Goal: Task Accomplishment & Management: Complete application form

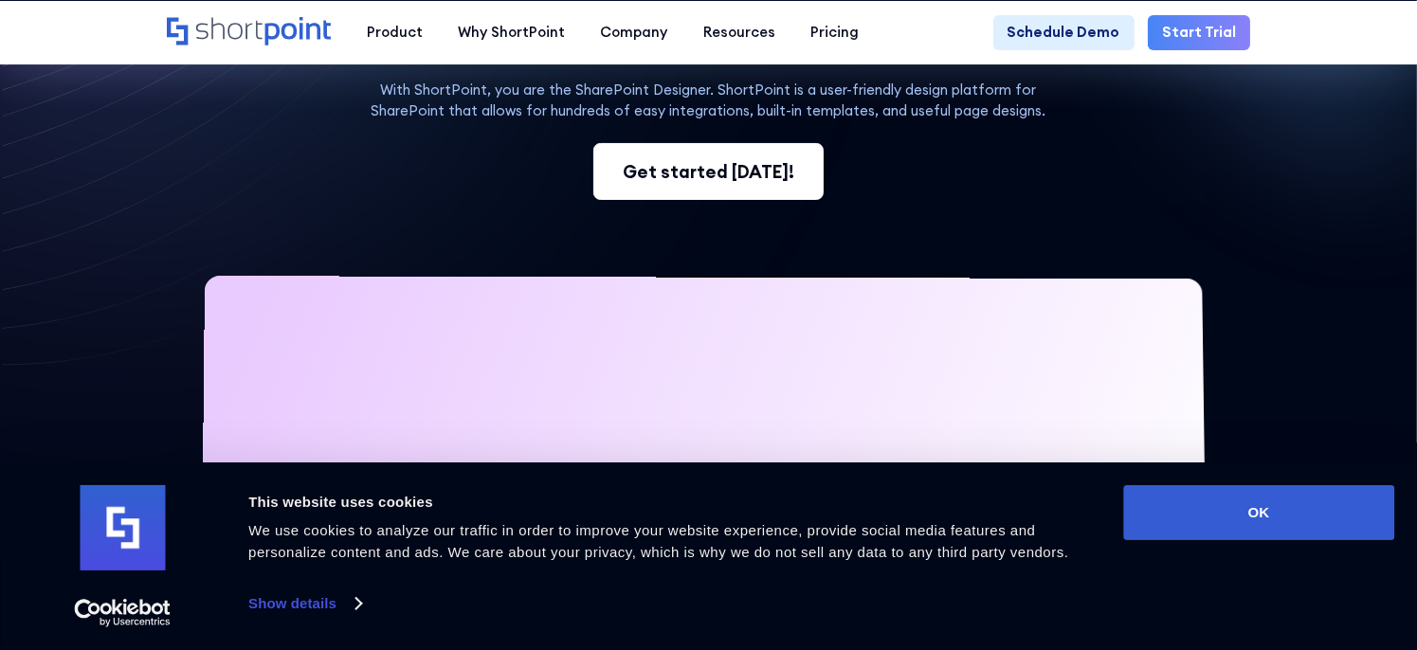
scroll to position [284, 0]
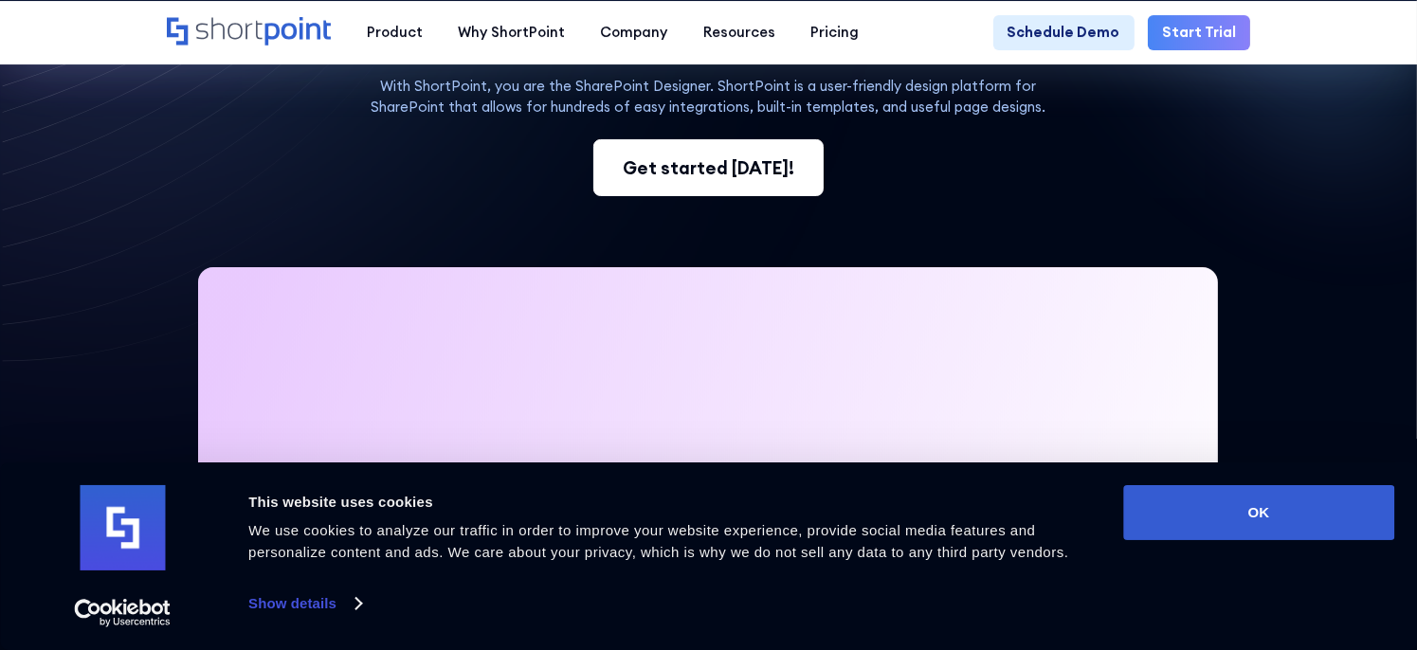
click at [676, 174] on div "Get started [DATE]!" at bounding box center [709, 167] width 172 height 27
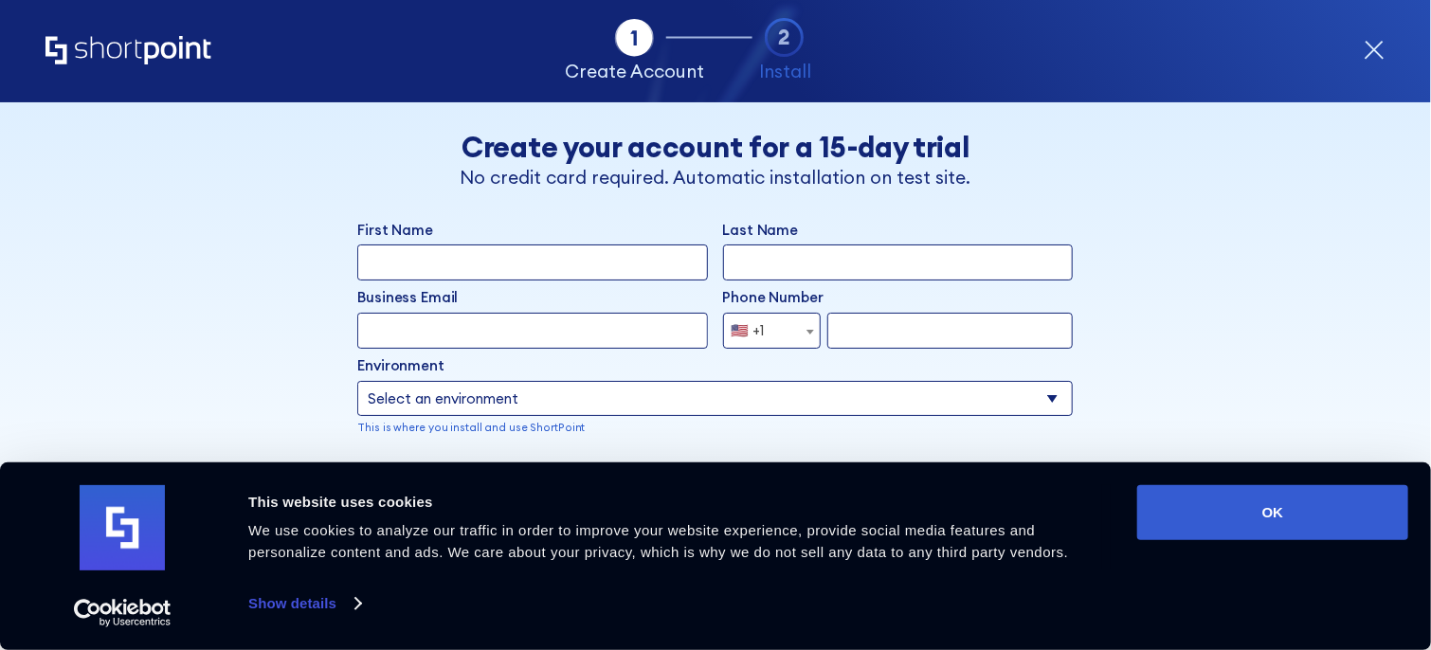
click at [563, 266] on input "First Name" at bounding box center [532, 263] width 351 height 36
click at [666, 252] on input "First Name" at bounding box center [532, 263] width 351 height 36
type input "Sri"
click at [776, 264] on input "Last Name" at bounding box center [898, 263] width 351 height 36
type input "chan"
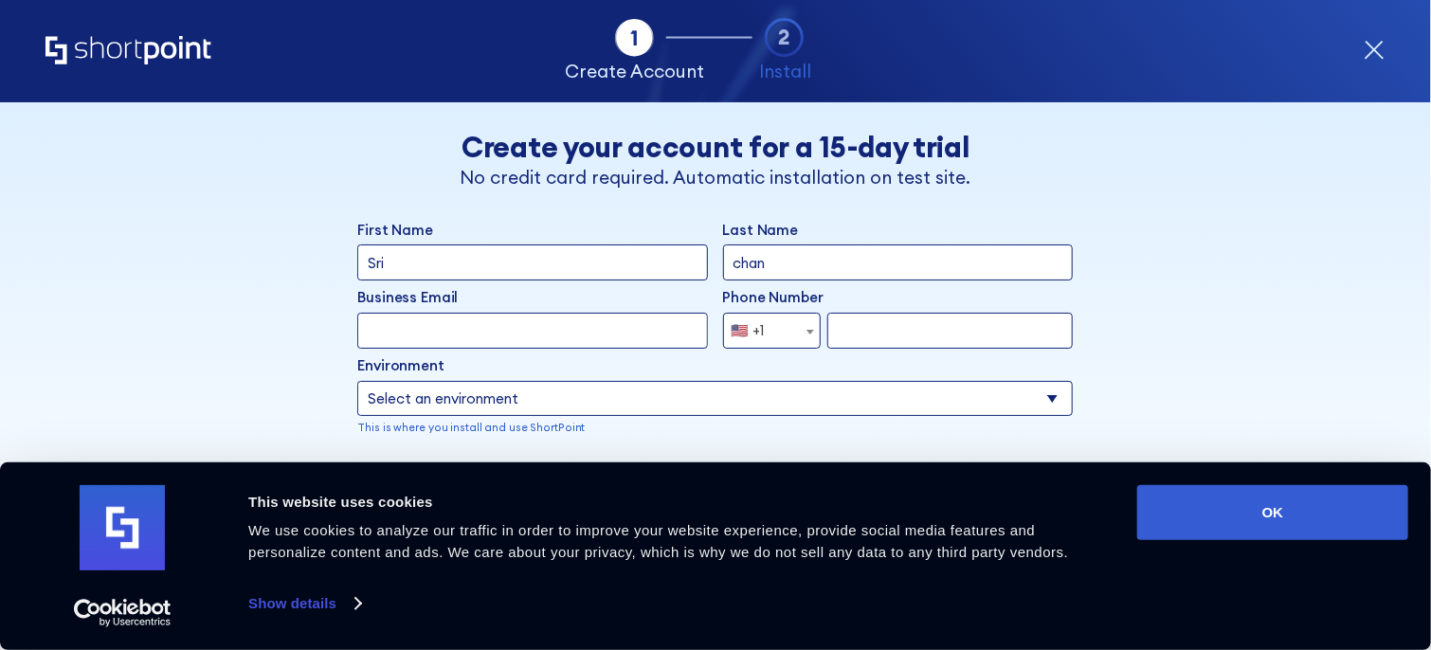
click at [404, 333] on input "Business Email" at bounding box center [532, 331] width 351 height 36
click at [1239, 288] on div "Back Back Create your account for a 15-day trial No credit card required. Autom…" at bounding box center [715, 408] width 1095 height 613
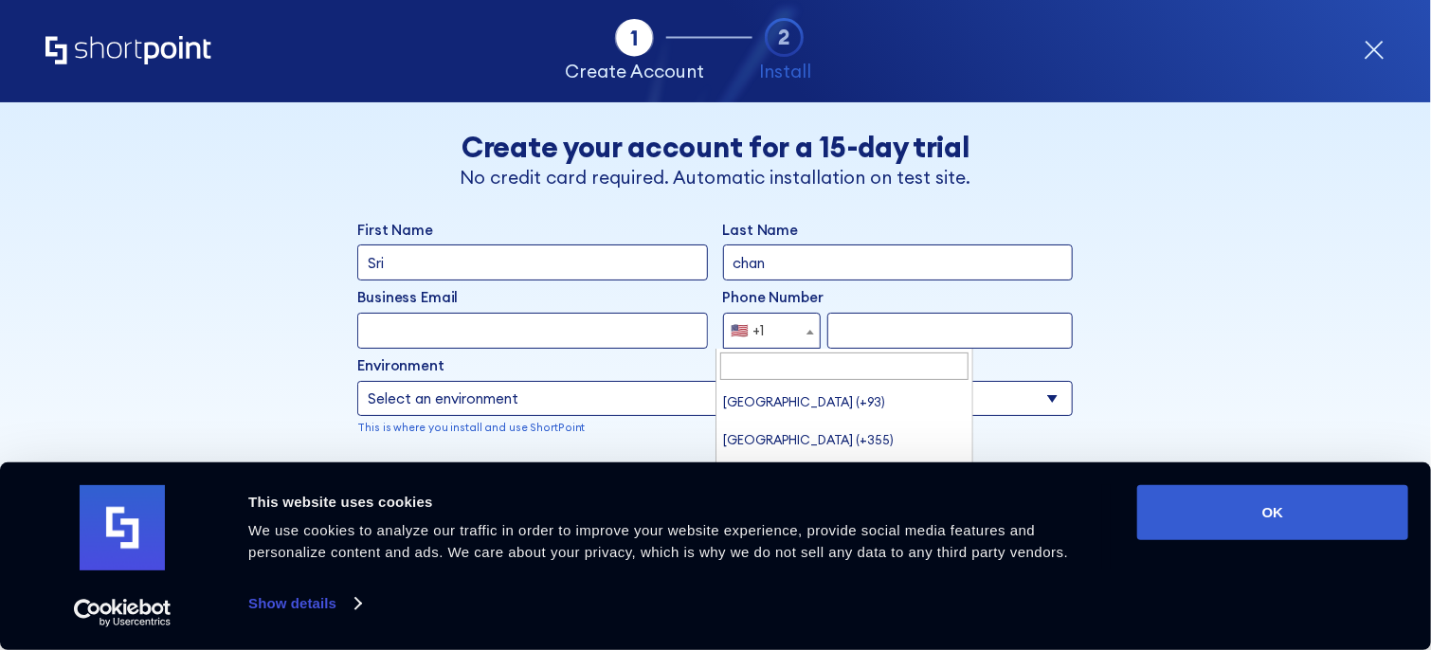
click at [789, 335] on span "🇺🇸 +1" at bounding box center [772, 331] width 98 height 36
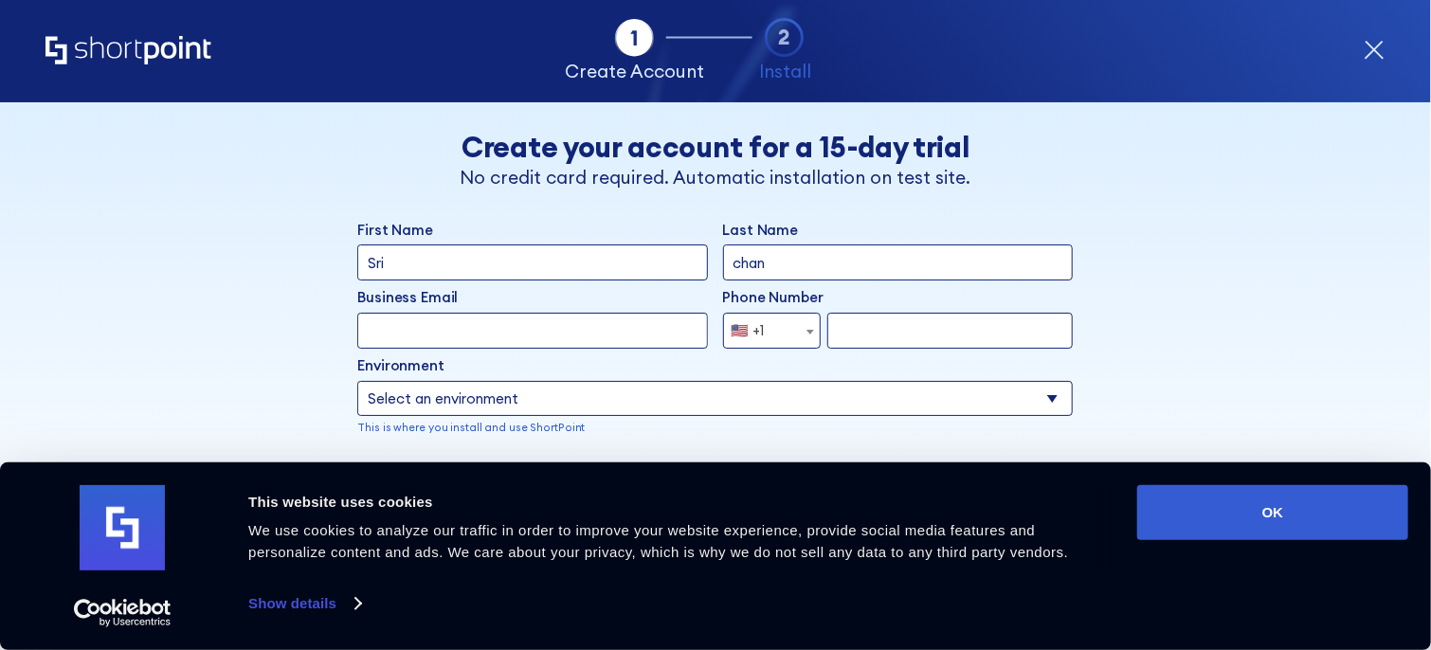
click at [790, 335] on span "🇺🇸 +1" at bounding box center [772, 331] width 98 height 36
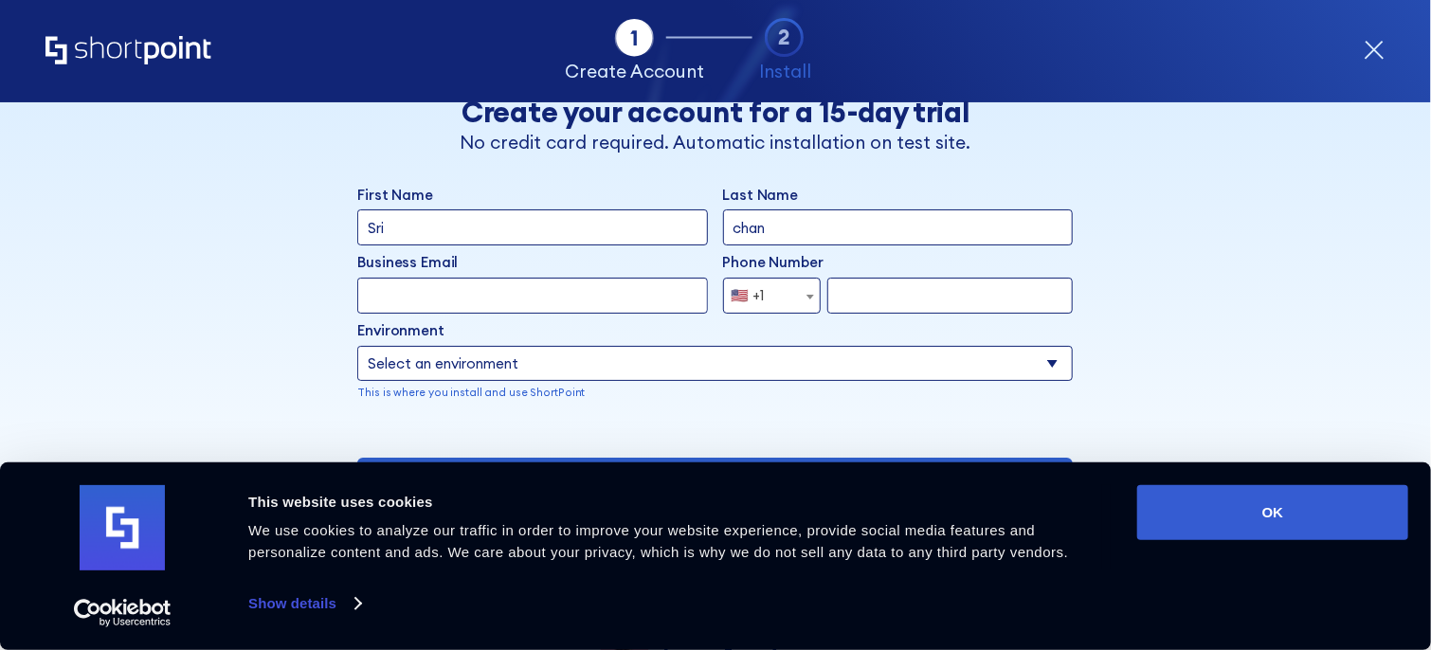
scroll to position [95, 0]
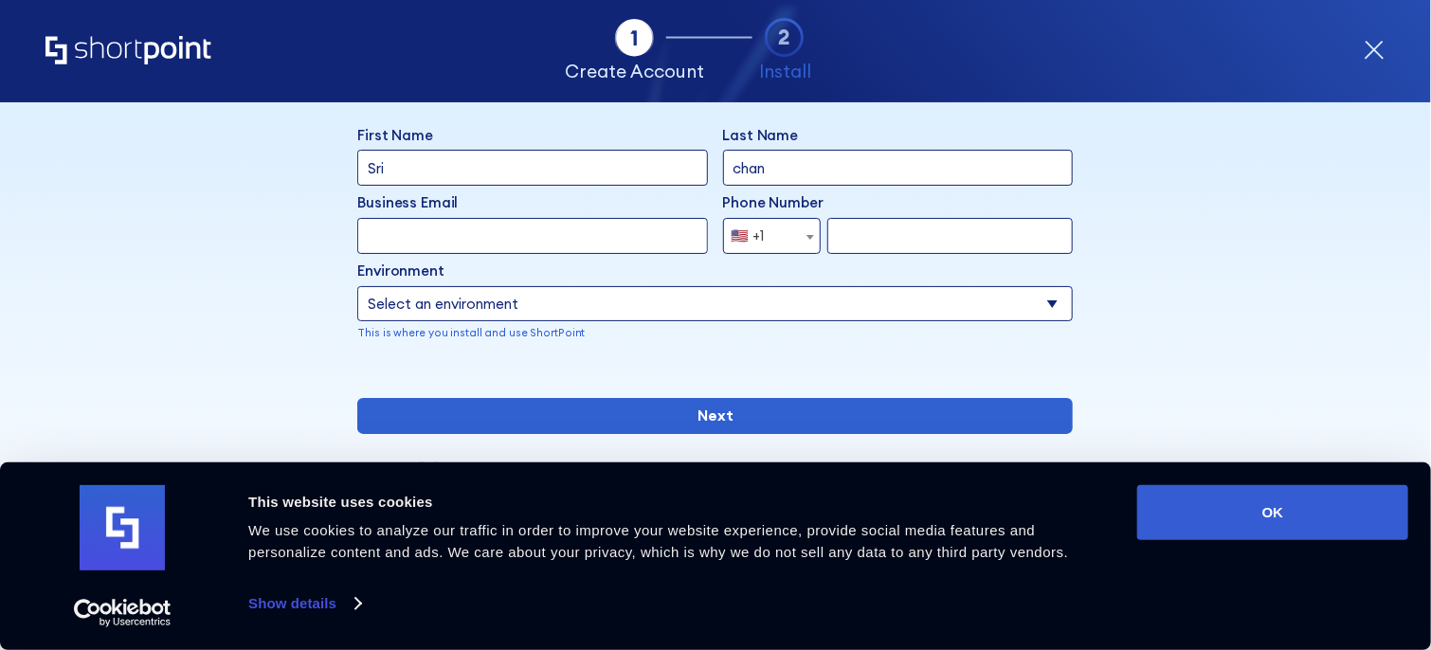
click at [667, 294] on select "Select an environment Microsoft 365 SharePoint Online SharePoint 2019 (On-Premi…" at bounding box center [715, 304] width 716 height 36
select select "SharePoint Online"
click at [357, 286] on select "Select an environment Microsoft 365 SharePoint Online SharePoint 2019 (On-Premi…" at bounding box center [715, 304] width 716 height 36
drag, startPoint x: 648, startPoint y: 355, endPoint x: 114, endPoint y: 481, distance: 549.0
drag, startPoint x: 114, startPoint y: 481, endPoint x: 1297, endPoint y: 119, distance: 1236.8
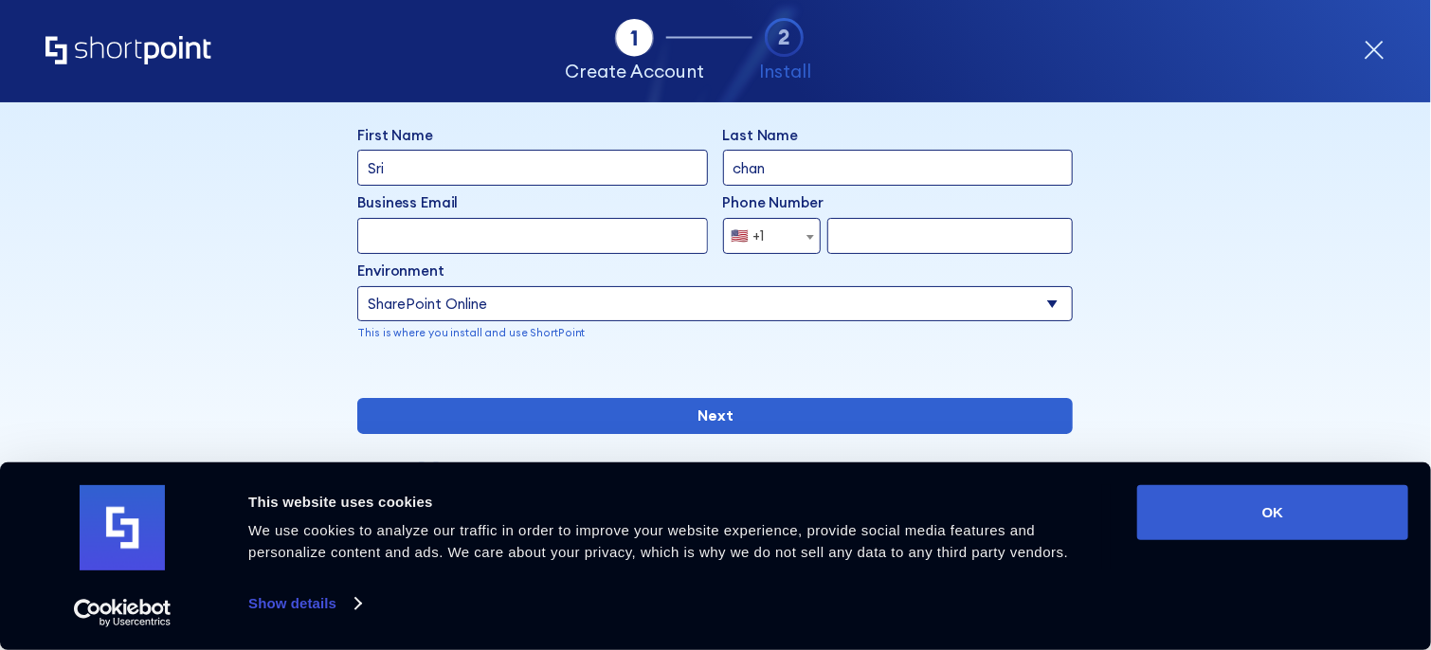
click at [1312, 120] on div "Tab 1 Tab 2 Tab 3 Tab 4 Tell us more about you New customer Existing customer B…" at bounding box center [715, 376] width 1431 height 548
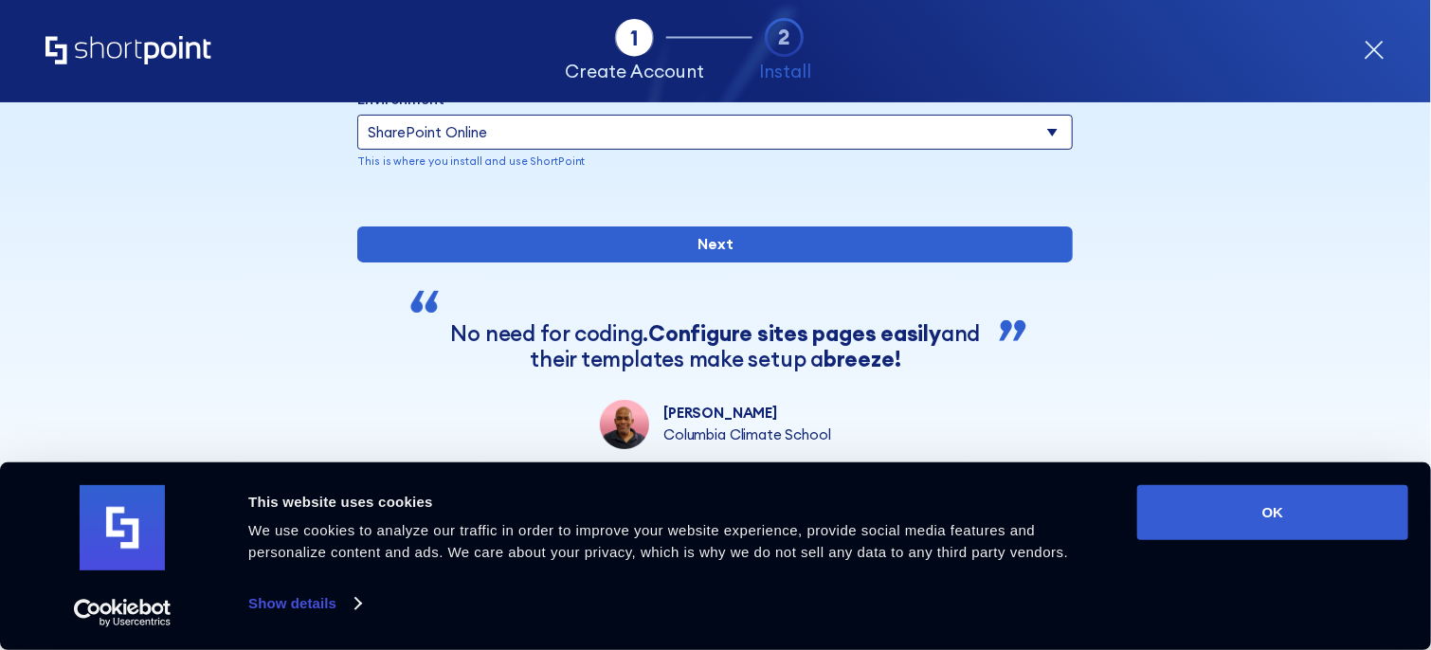
scroll to position [0, 0]
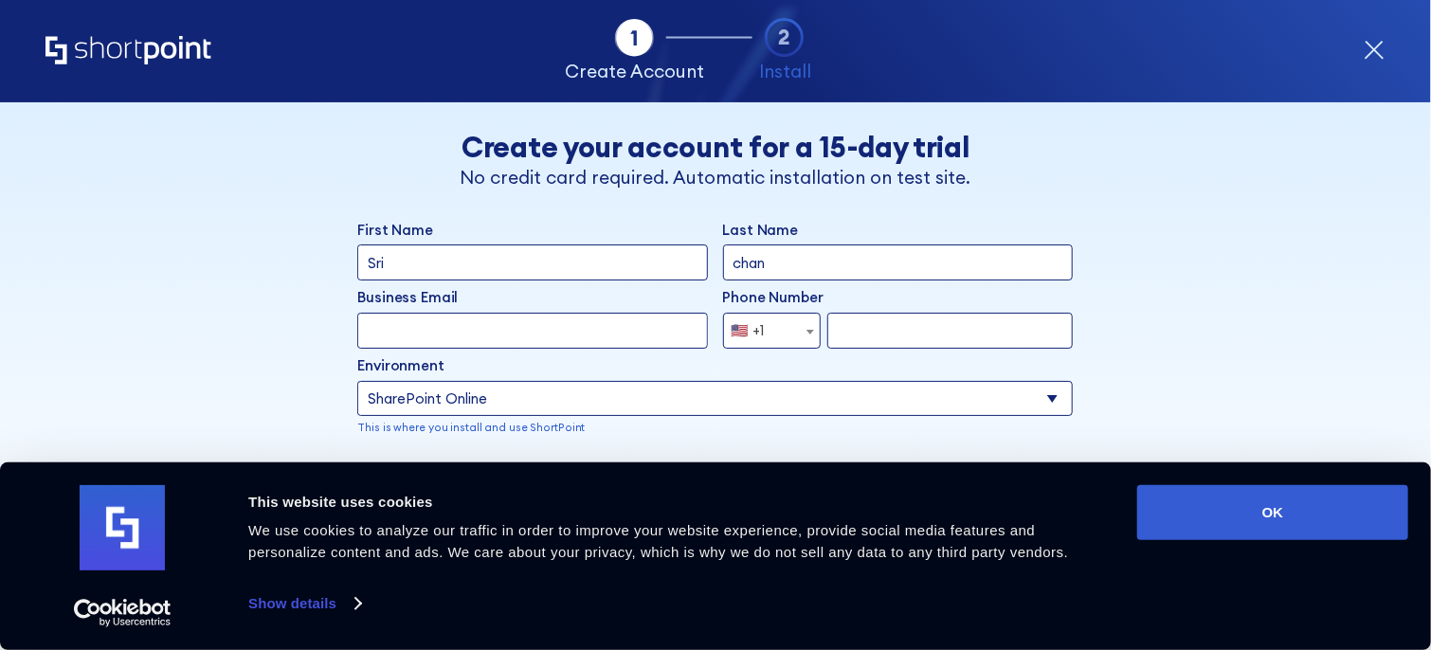
click at [1380, 46] on icon "form" at bounding box center [1375, 51] width 22 height 22
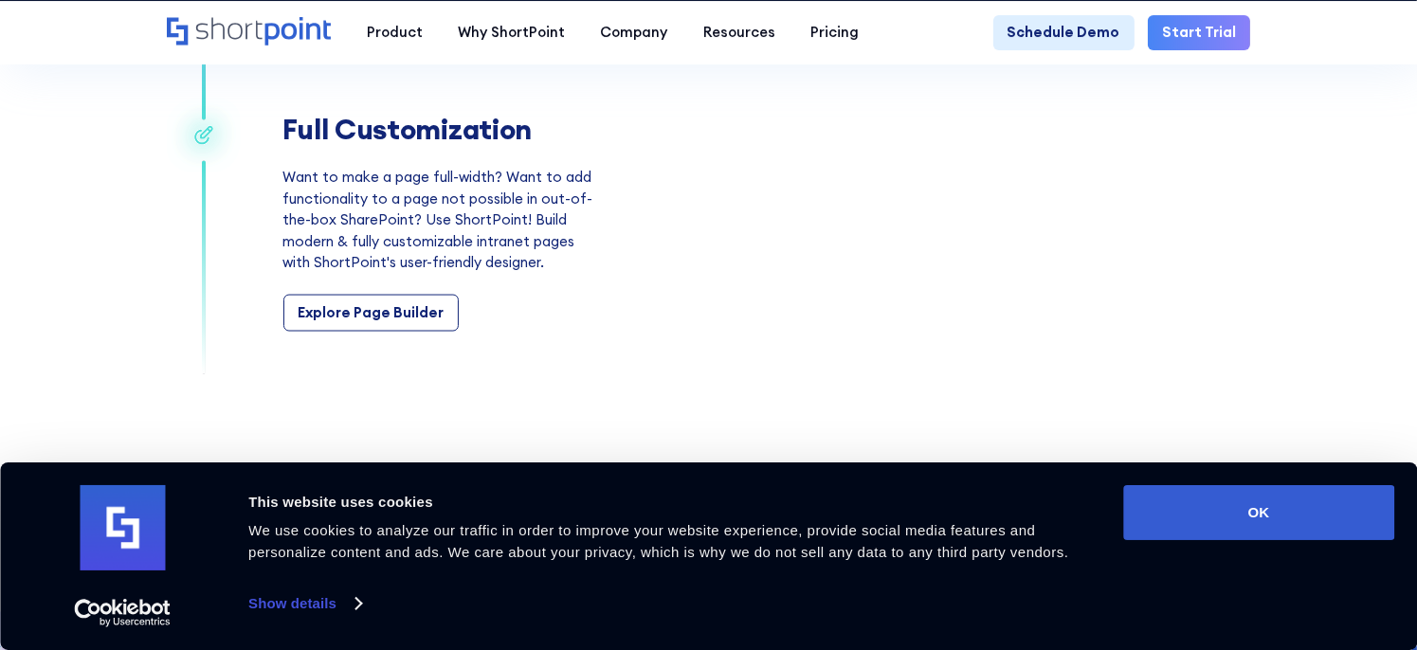
scroll to position [3033, 0]
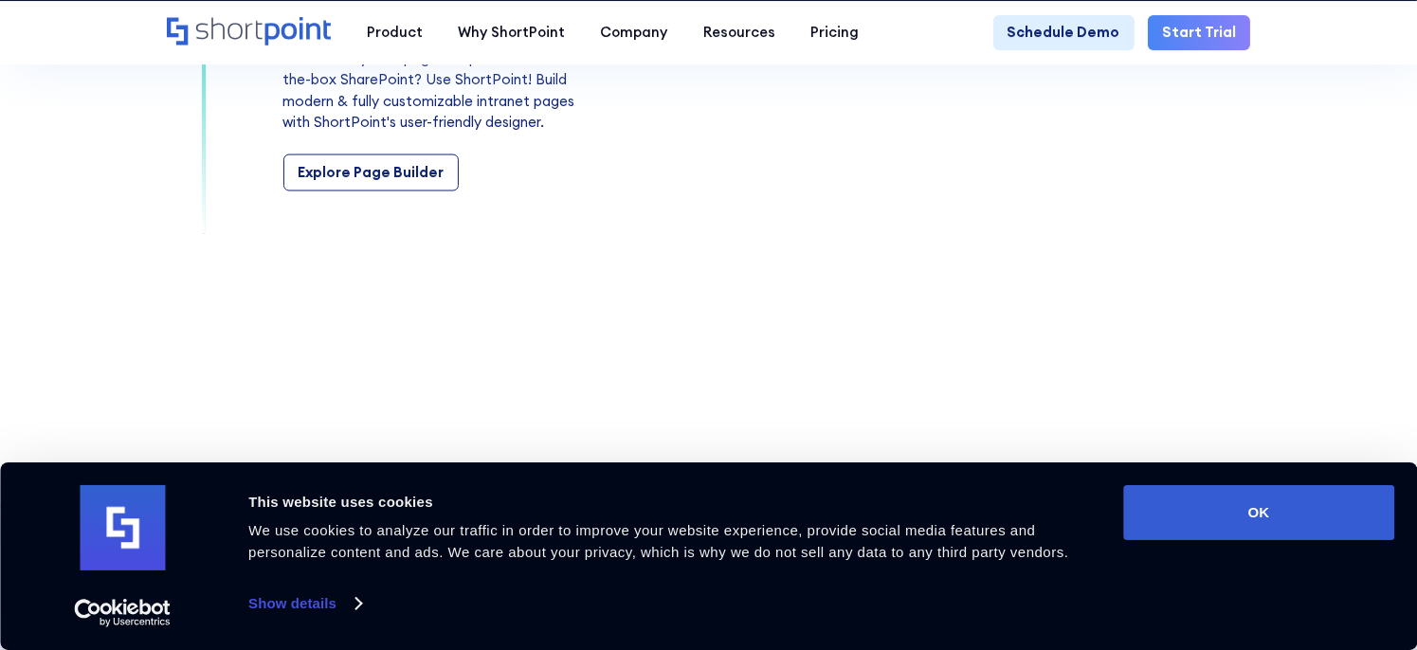
click at [1208, 31] on link "Start Trial" at bounding box center [1199, 32] width 102 height 35
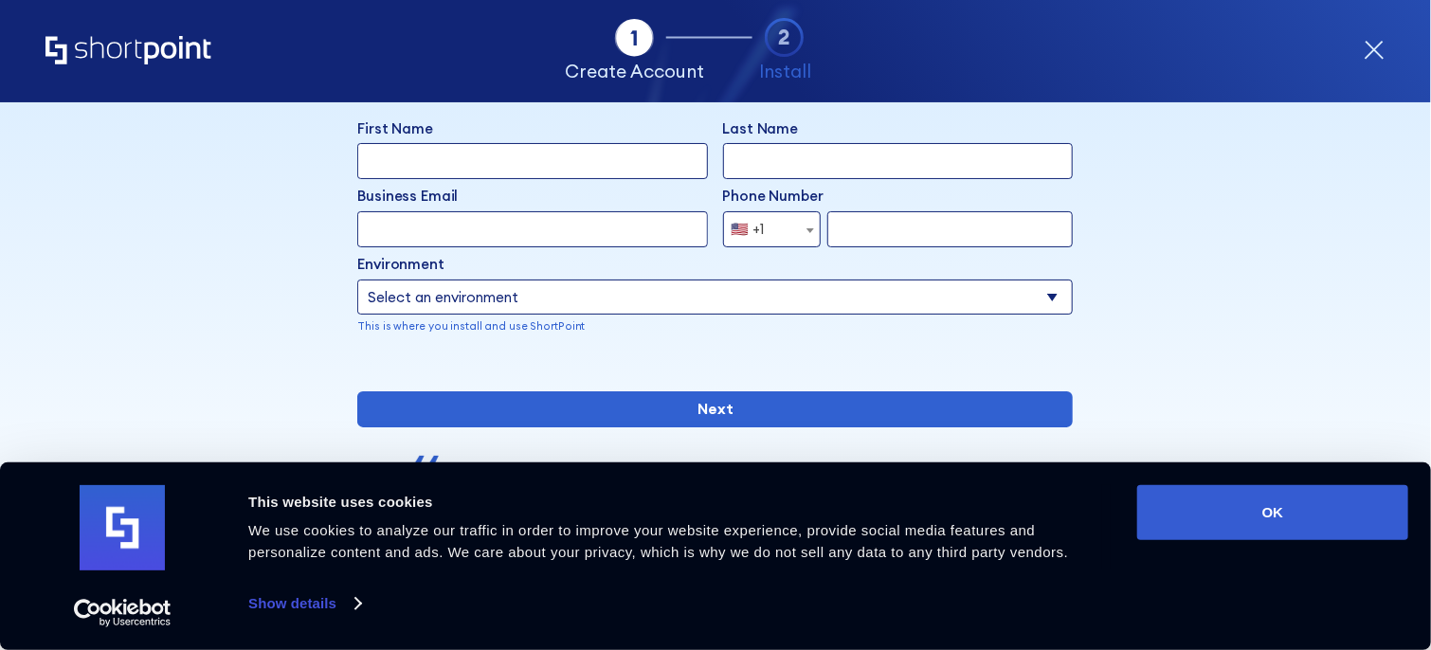
scroll to position [95, 0]
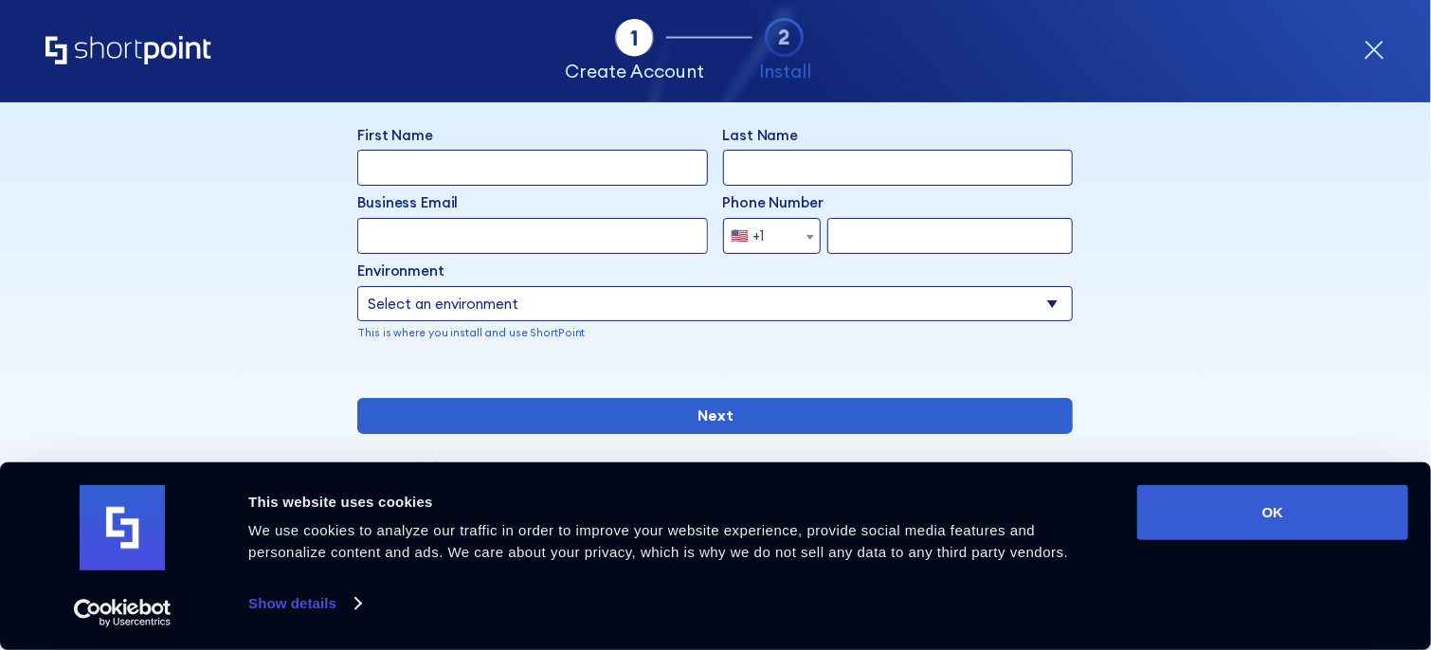
click at [550, 160] on input "First Name" at bounding box center [532, 168] width 351 height 36
type input "Sri"
type input "chan"
select select "+1"
click at [572, 241] on input "Business Email" at bounding box center [532, 236] width 351 height 36
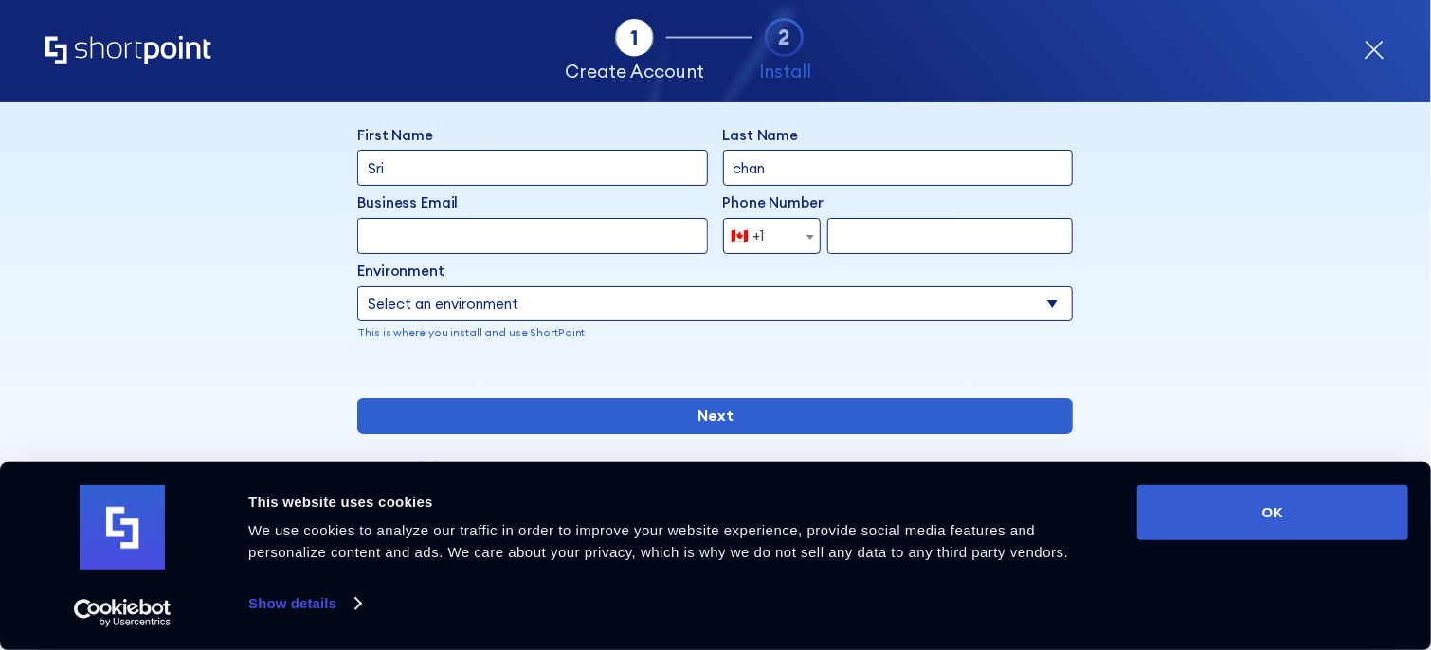
paste input "fokihe8356@aravites.com"
type input "fokihe8356@aravites.com"
click at [522, 316] on select "Select an environment Microsoft 365 SharePoint Online SharePoint 2019 (On-Premi…" at bounding box center [715, 304] width 716 height 36
click at [357, 286] on select "Select an environment Microsoft 365 SharePoint Online SharePoint 2019 (On-Premi…" at bounding box center [715, 304] width 716 height 36
click at [556, 297] on select "Select an environment Microsoft 365 SharePoint Online SharePoint 2019 (On-Premi…" at bounding box center [715, 304] width 716 height 36
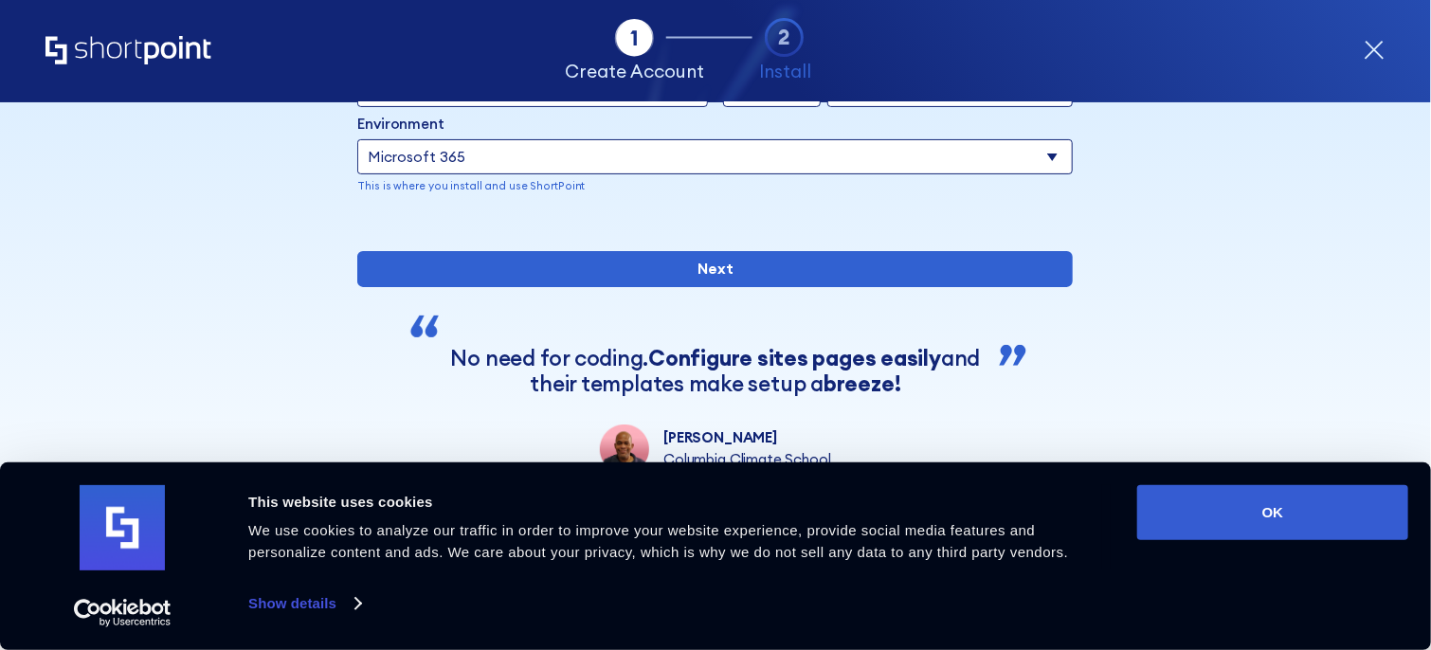
scroll to position [235, 0]
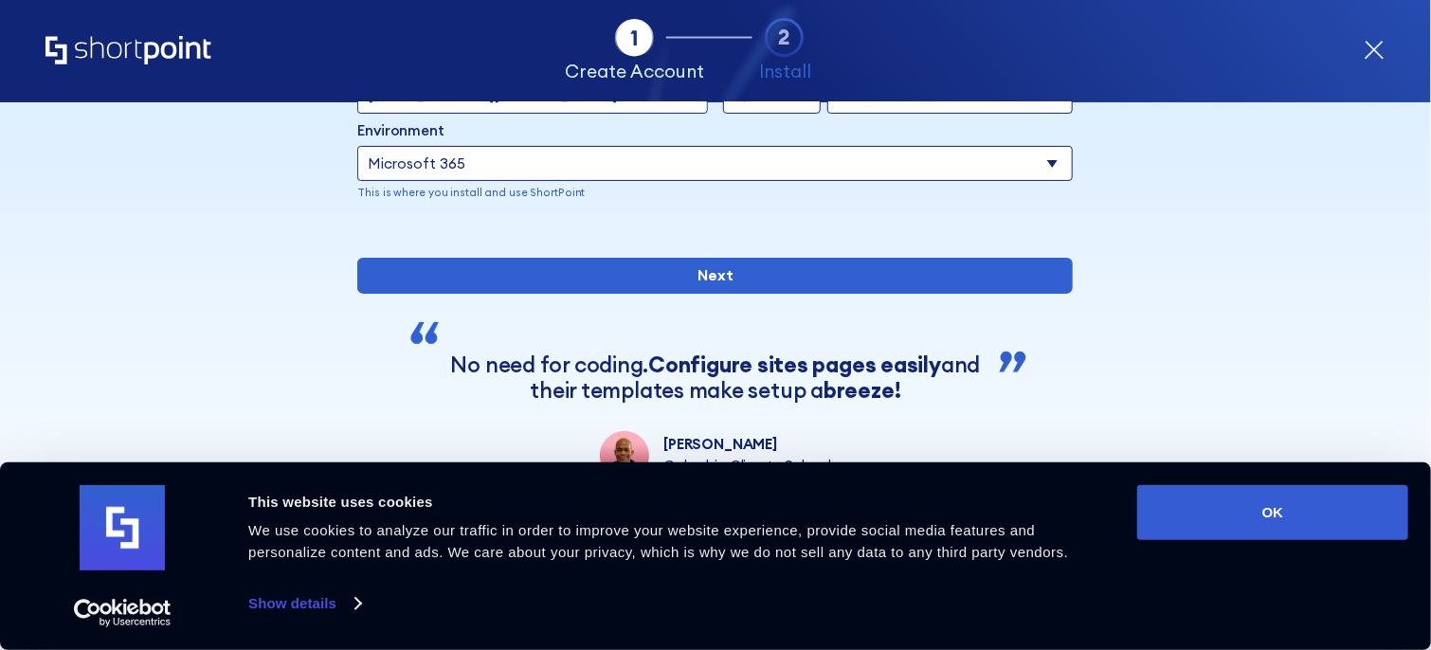
click at [589, 150] on select "Select an environment Microsoft 365 SharePoint Online SharePoint 2019 (On-Premi…" at bounding box center [715, 164] width 716 height 36
click at [357, 146] on select "Select an environment Microsoft 365 SharePoint Online SharePoint 2019 (On-Premi…" at bounding box center [715, 164] width 716 height 36
click at [626, 169] on select "Select an environment Microsoft 365 SharePoint Online SharePoint 2019 (On-Premi…" at bounding box center [715, 164] width 716 height 36
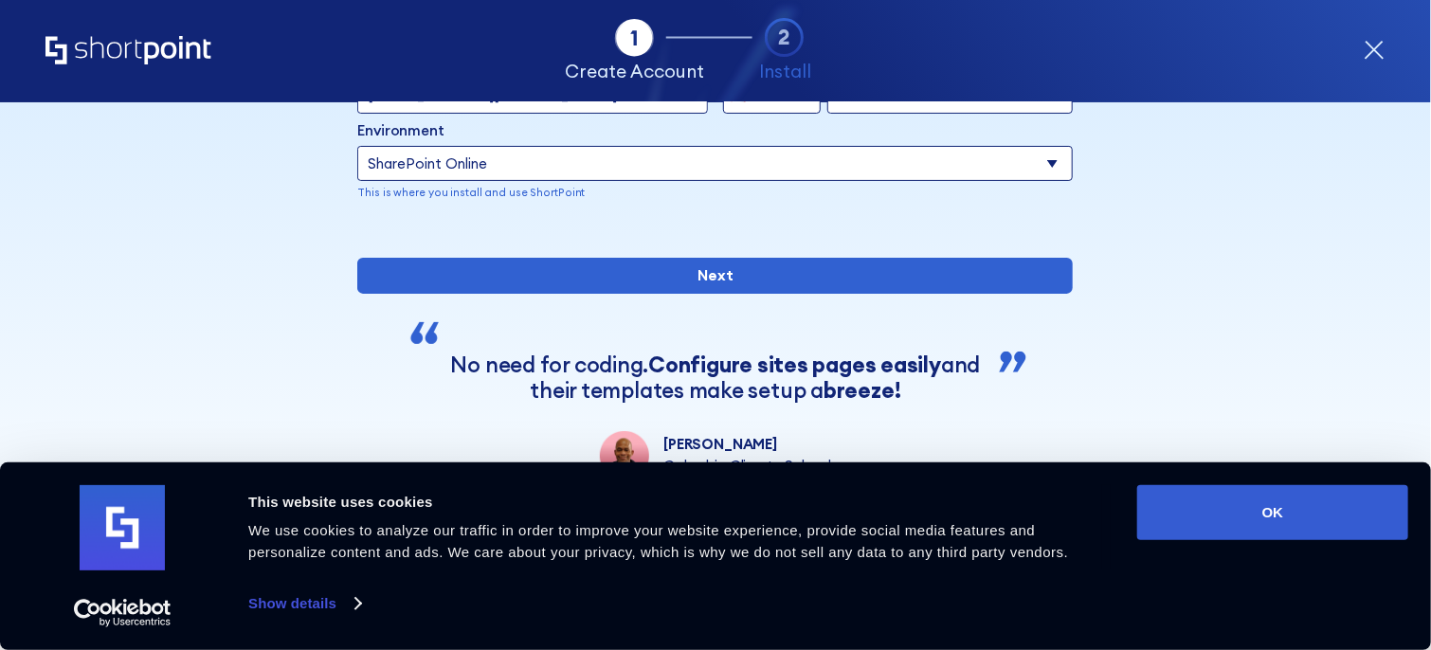
select select "Microsoft 365"
click at [357, 146] on select "Select an environment Microsoft 365 SharePoint Online SharePoint 2019 (On-Premi…" at bounding box center [715, 164] width 716 height 36
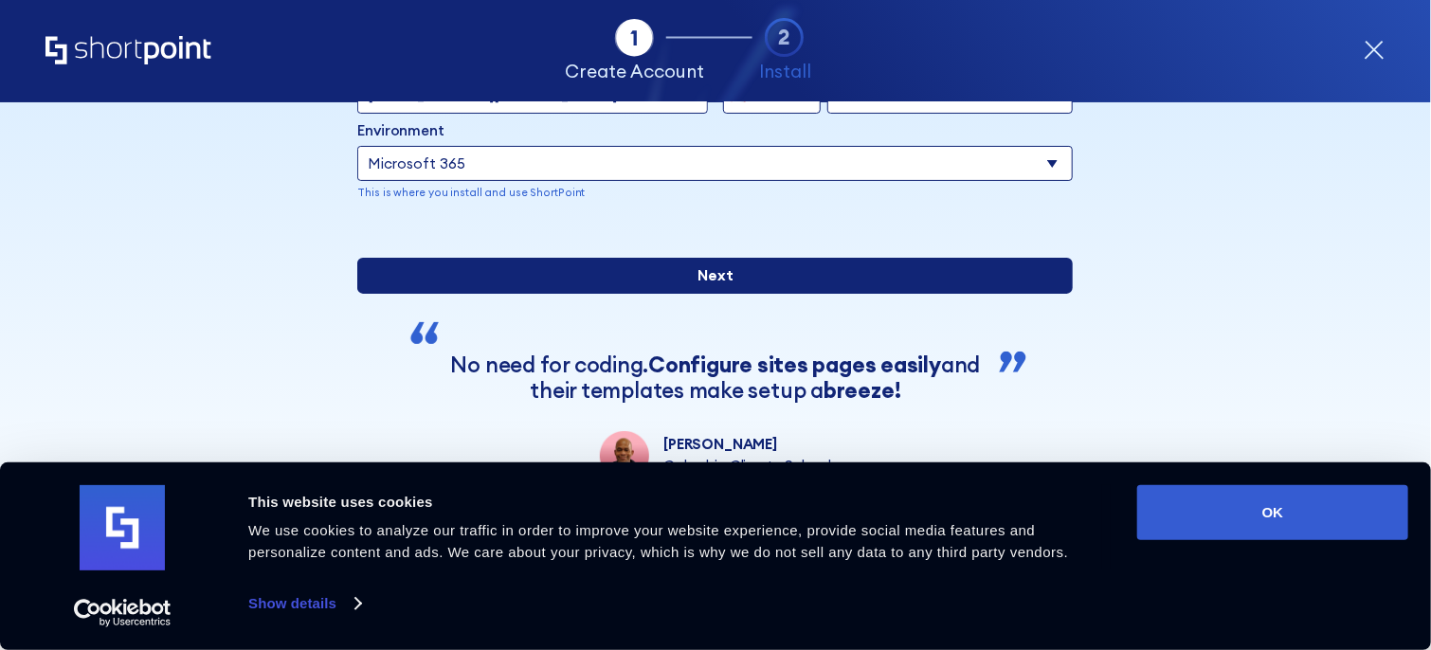
click at [729, 294] on input "Next" at bounding box center [715, 276] width 716 height 36
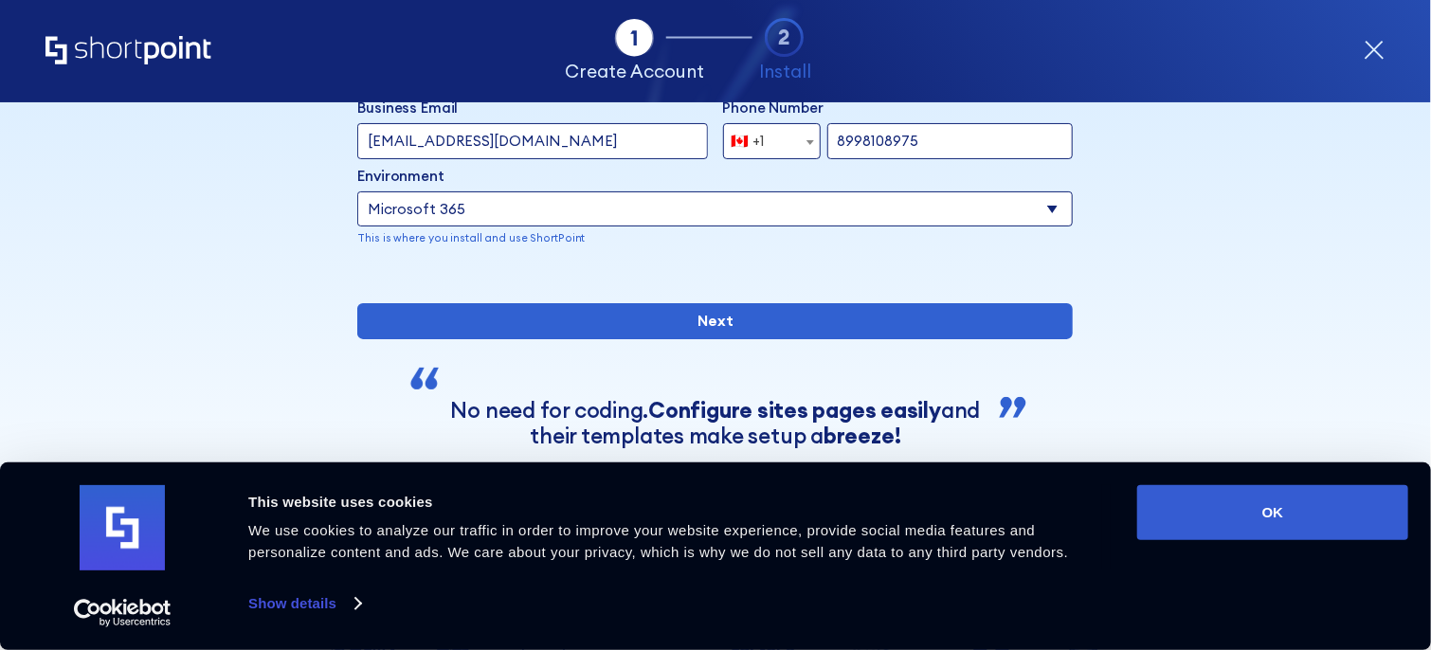
scroll to position [189, 0]
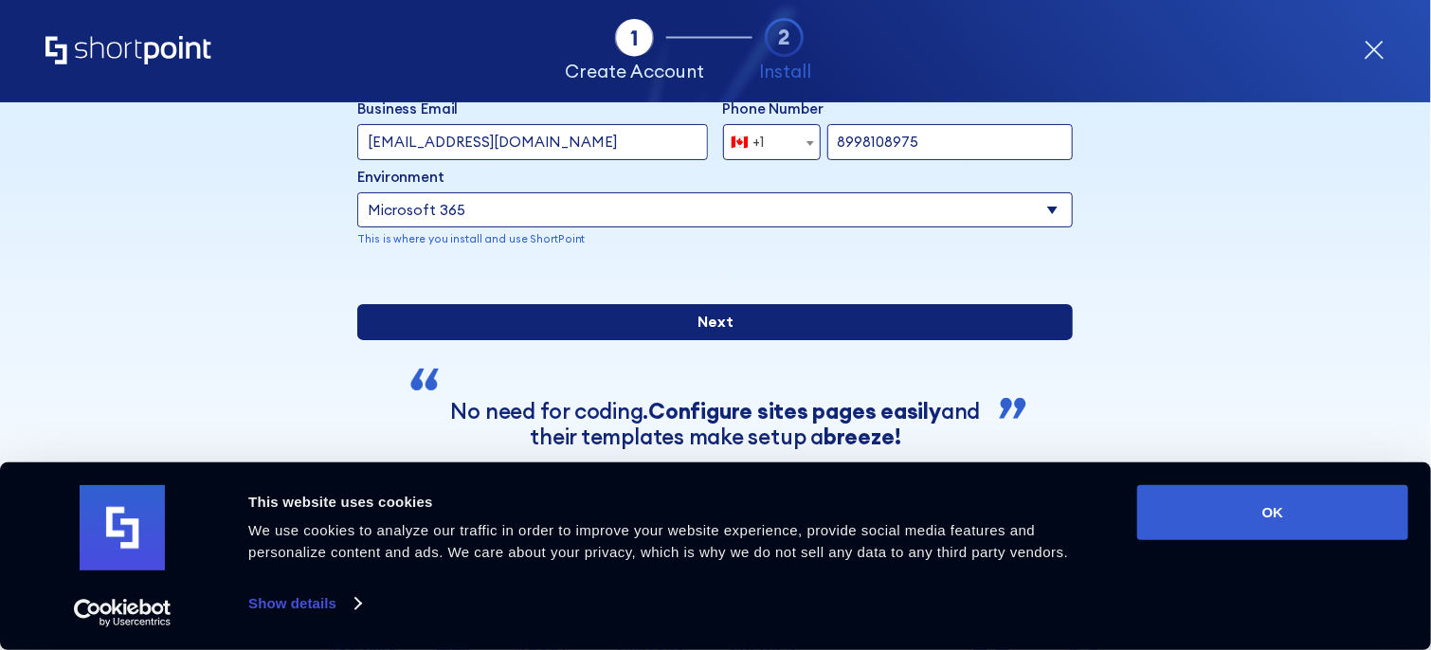
type input "8998108975"
click at [870, 340] on input "Next" at bounding box center [715, 322] width 716 height 36
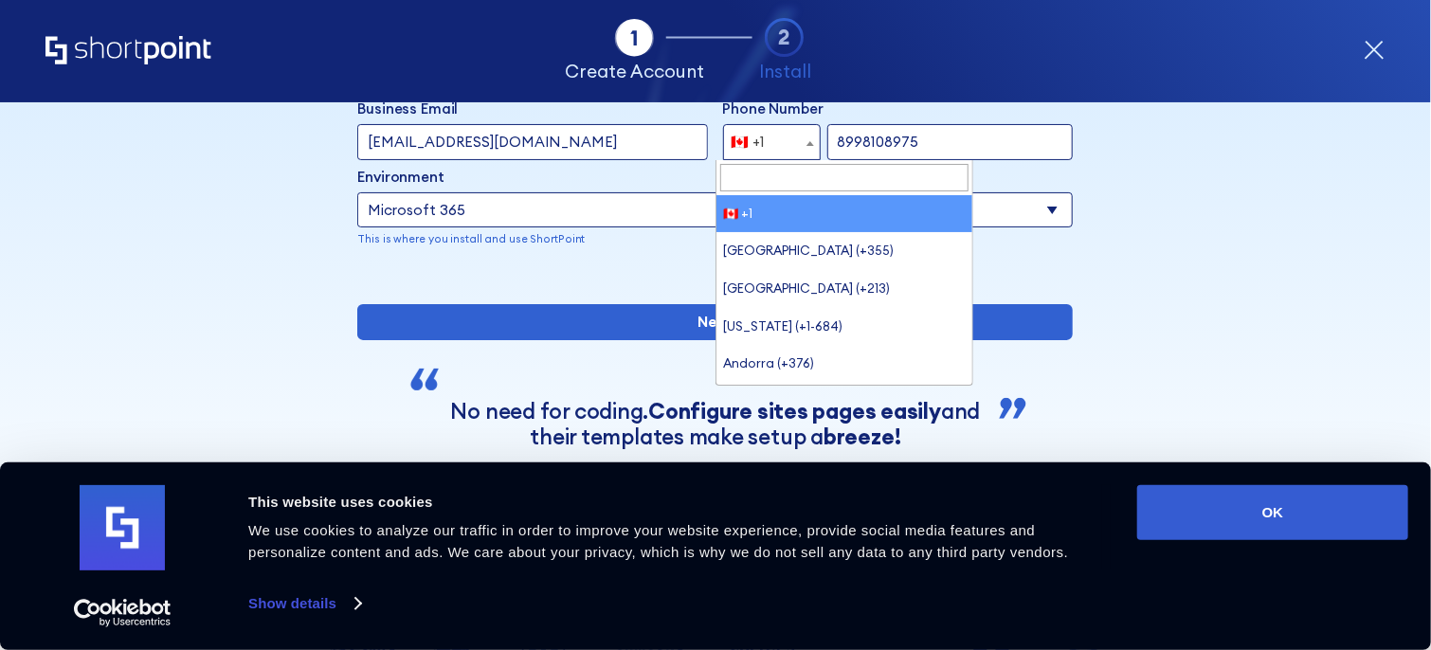
click at [809, 143] on span "form" at bounding box center [810, 143] width 19 height 36
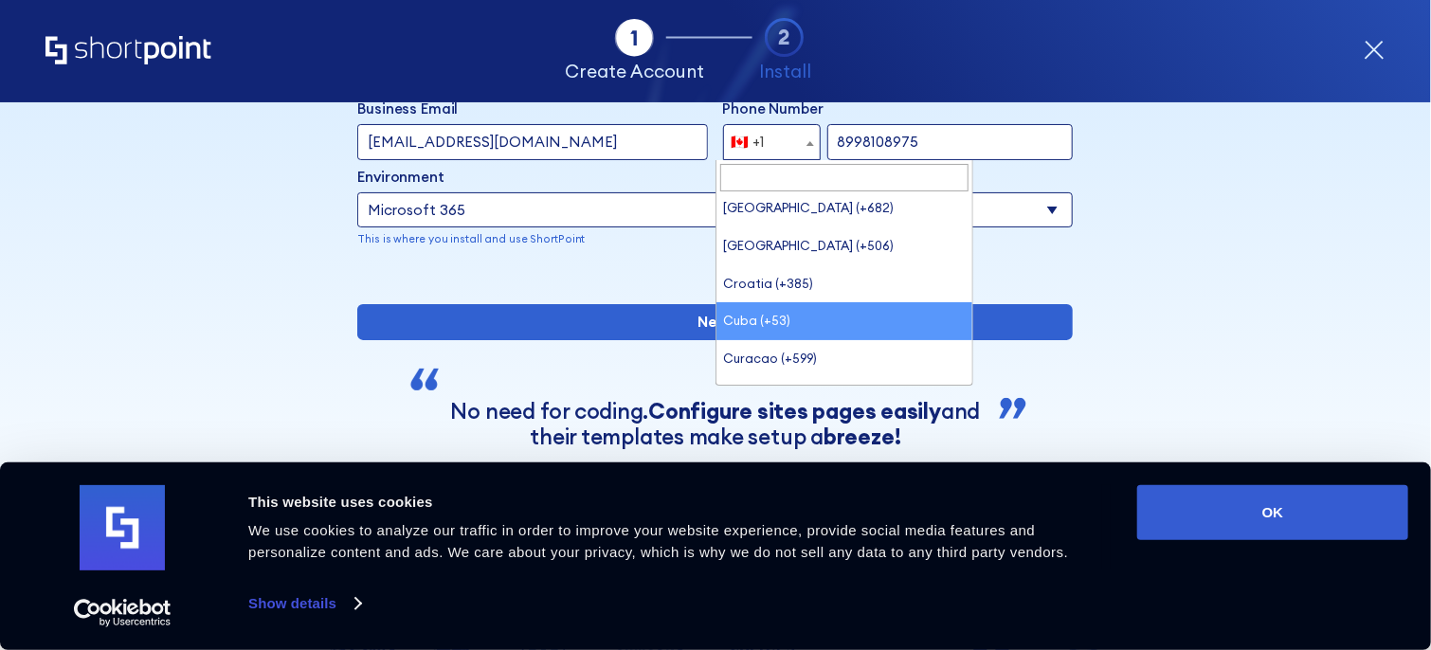
scroll to position [0, 0]
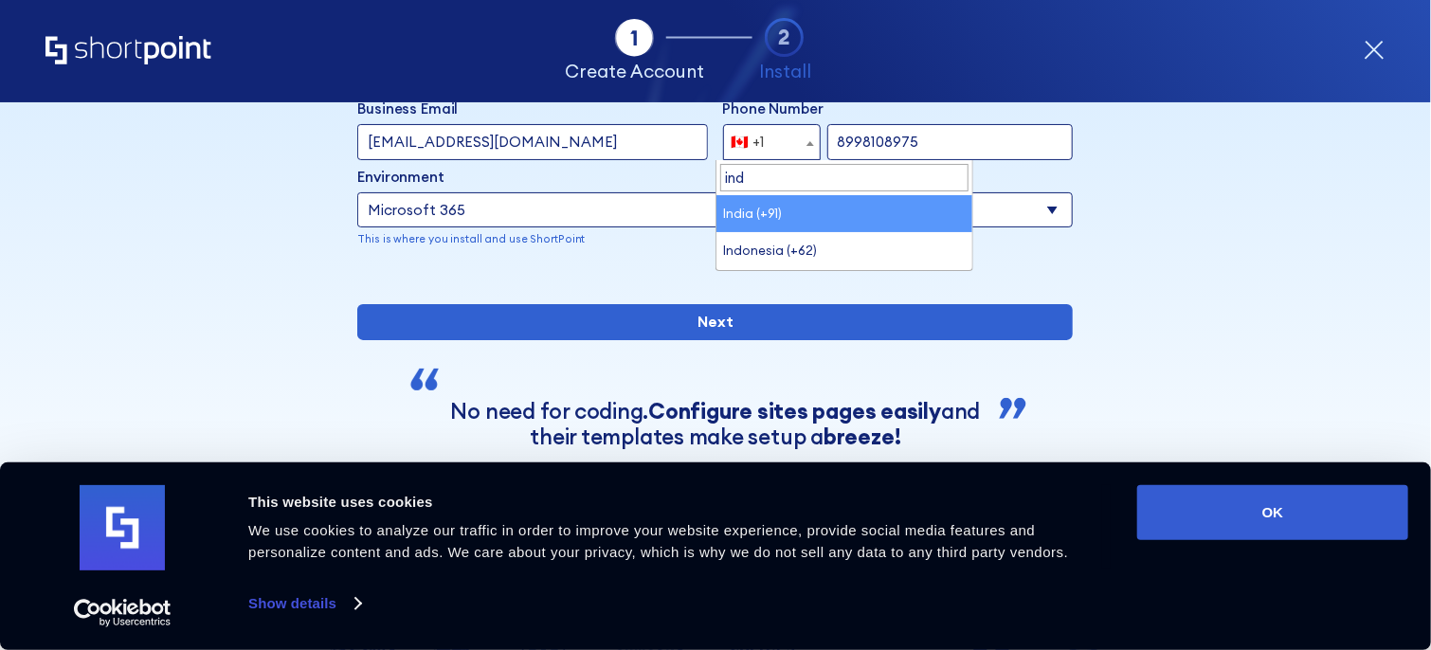
type input "ind"
select select "+91"
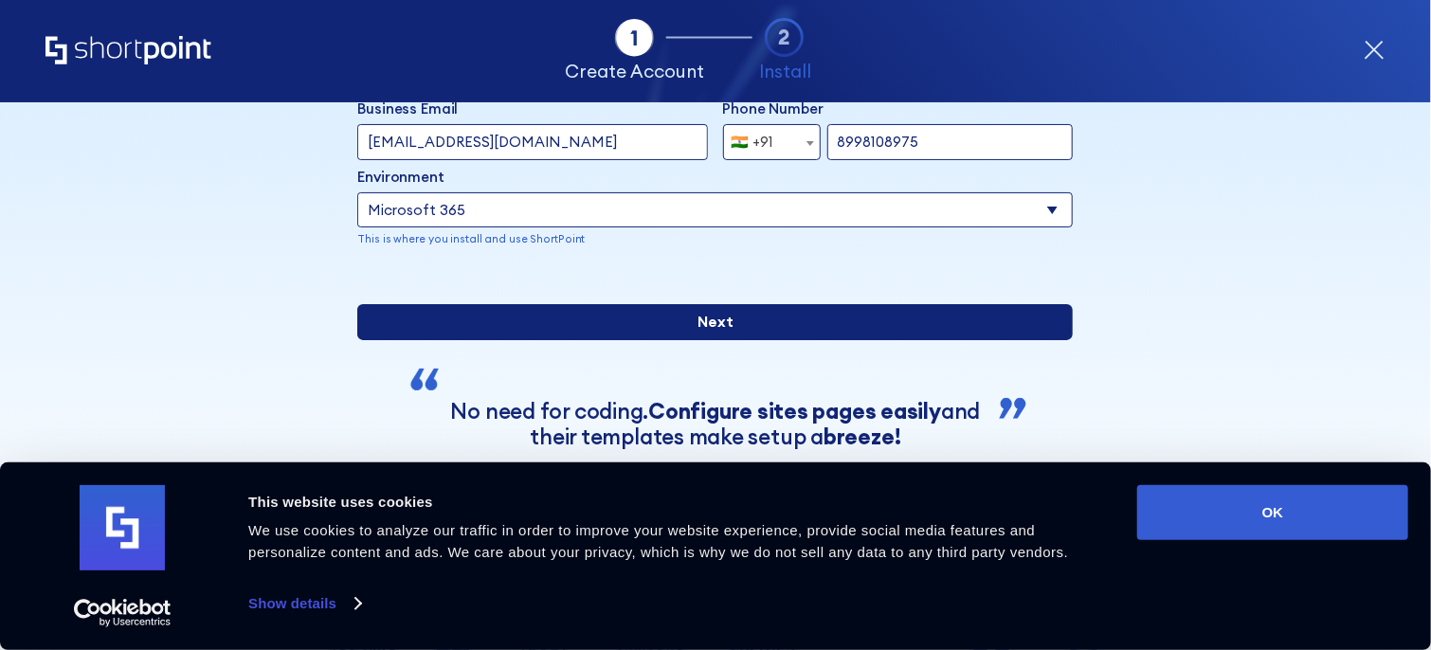
click at [779, 340] on input "Next" at bounding box center [715, 322] width 716 height 36
